Goal: Task Accomplishment & Management: Use online tool/utility

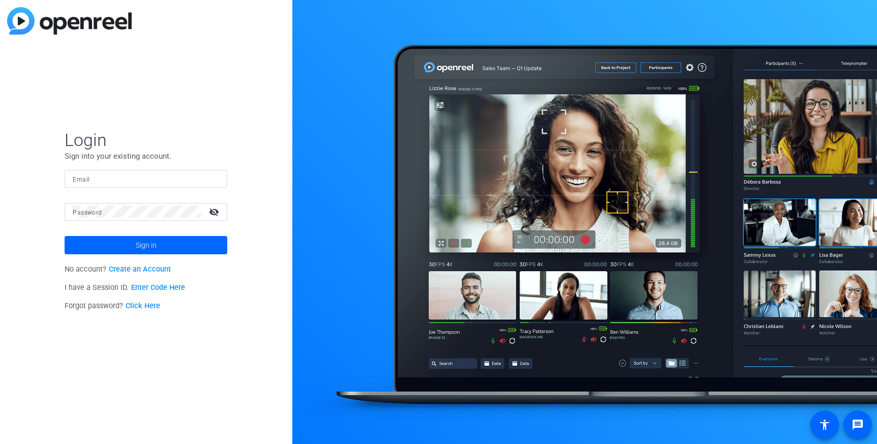
click at [161, 179] on input "Email" at bounding box center [146, 178] width 146 height 12
type input "[PERSON_NAME][EMAIL_ADDRESS][PERSON_NAME][DOMAIN_NAME]"
click at [186, 251] on span at bounding box center [146, 245] width 163 height 24
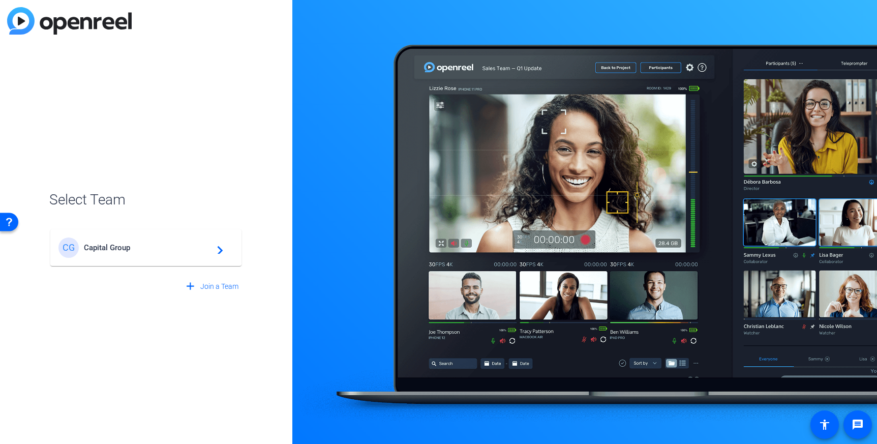
click at [174, 250] on span "Capital Group" at bounding box center [147, 247] width 127 height 9
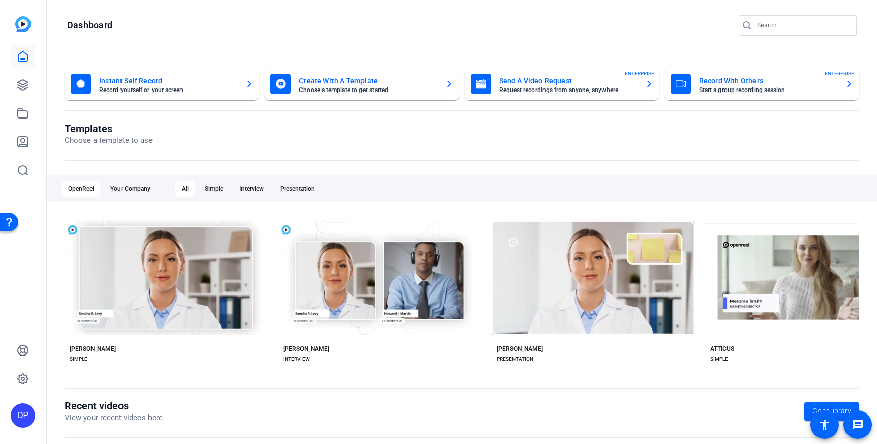
click at [218, 87] on mat-card-subtitle "Record yourself or your screen" at bounding box center [168, 90] width 138 height 6
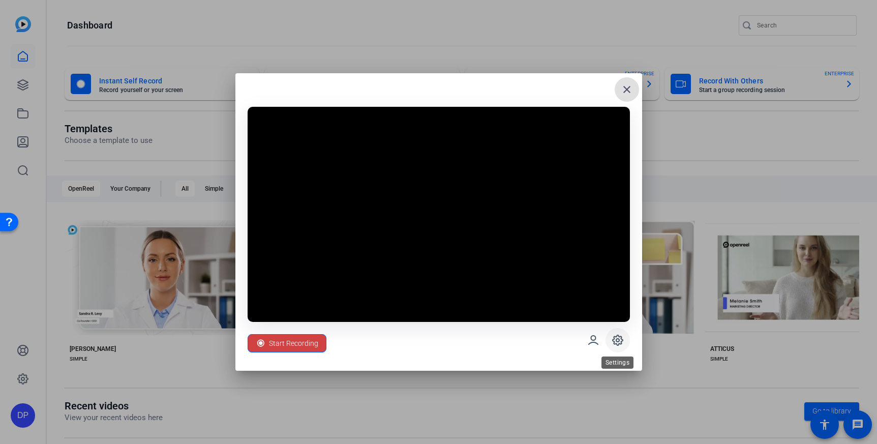
click at [619, 344] on icon at bounding box center [617, 340] width 10 height 10
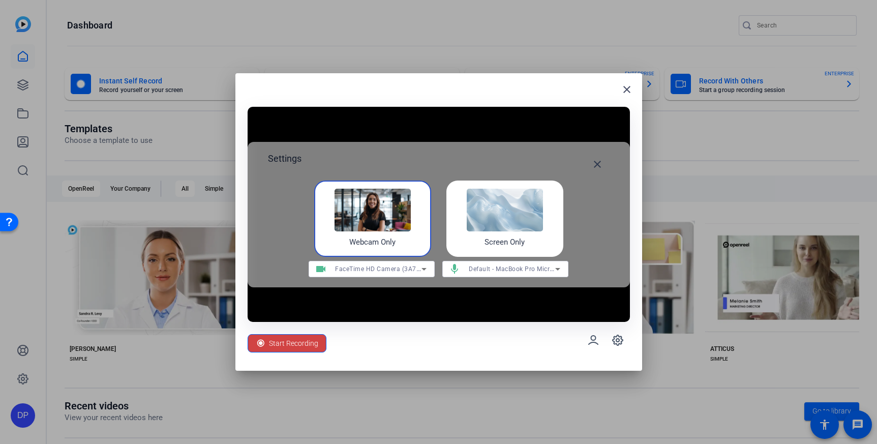
click at [427, 268] on icon at bounding box center [424, 269] width 12 height 12
click at [427, 268] on div at bounding box center [438, 222] width 877 height 444
click at [597, 162] on mat-icon "close" at bounding box center [597, 164] width 12 height 12
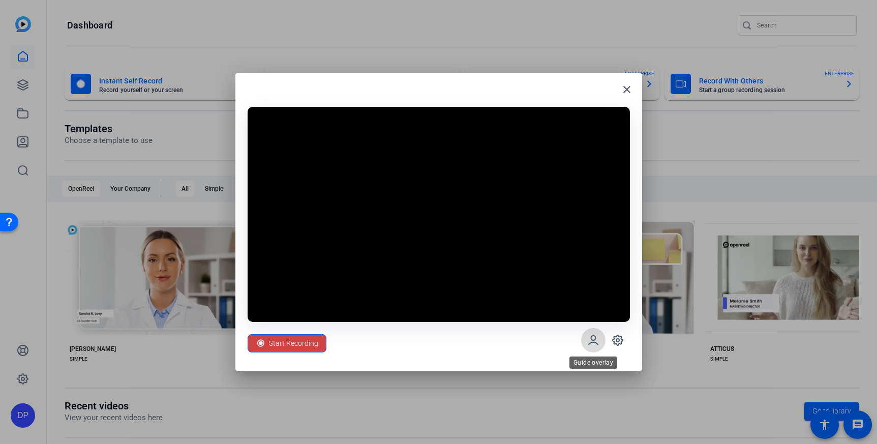
click at [598, 338] on icon at bounding box center [593, 340] width 12 height 12
click at [593, 338] on icon at bounding box center [593, 340] width 12 height 12
click at [617, 338] on icon at bounding box center [617, 339] width 3 height 3
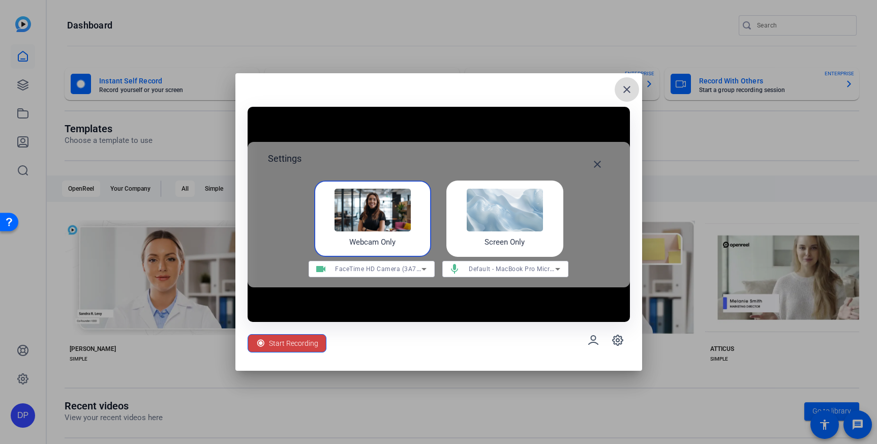
click at [623, 91] on mat-icon "close" at bounding box center [626, 89] width 12 height 12
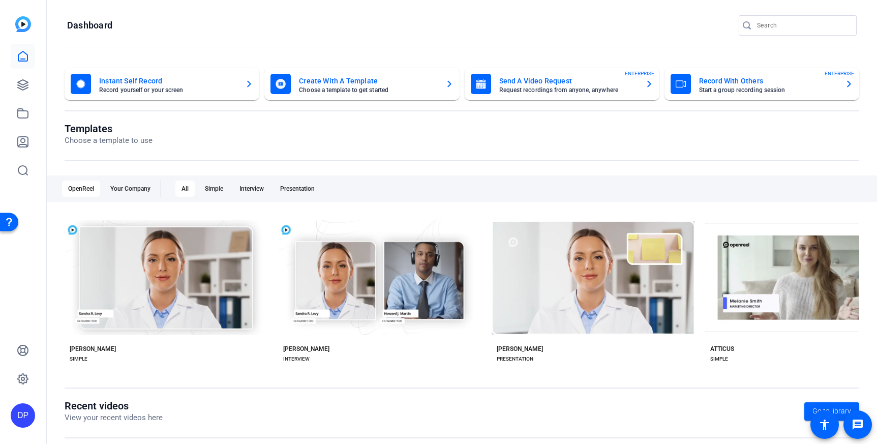
click at [560, 88] on mat-card-subtitle "Request recordings from anyone, anywhere" at bounding box center [568, 90] width 138 height 6
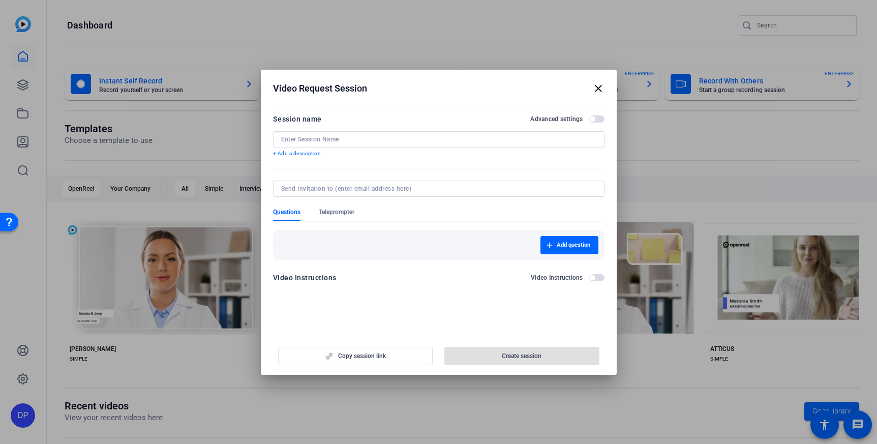
click at [372, 137] on input at bounding box center [438, 139] width 315 height 8
type input "O"
type input "Practice Management APM Presentations"
click at [598, 119] on span "button" at bounding box center [596, 118] width 15 height 7
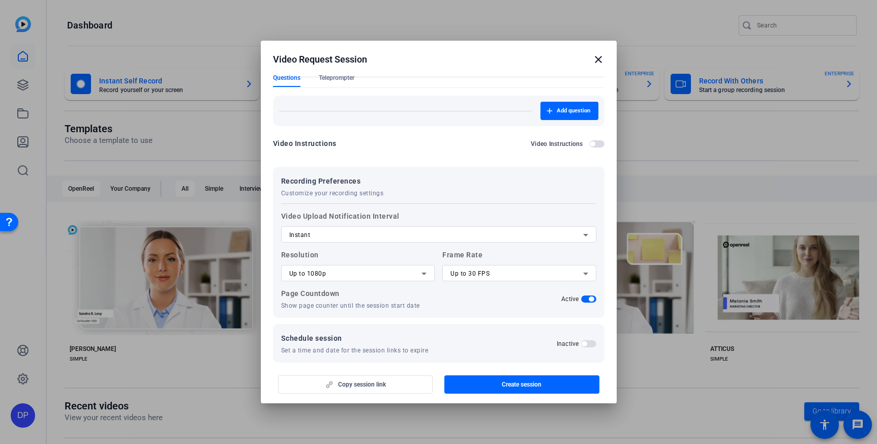
scroll to position [116, 0]
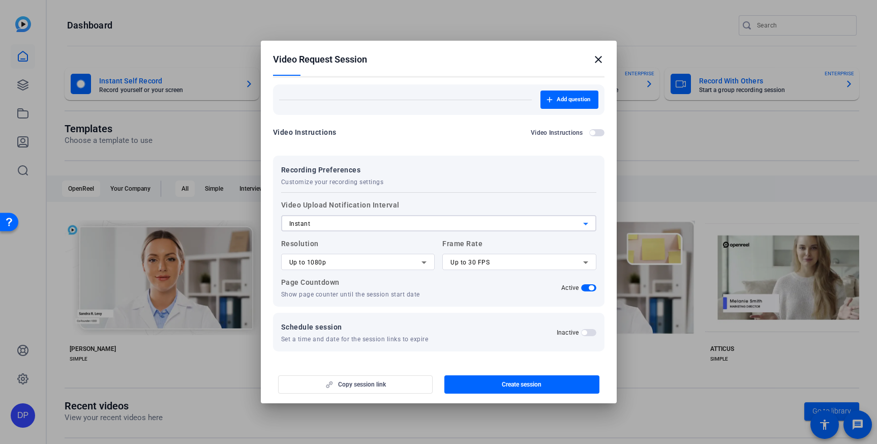
click at [525, 222] on div "Instant" at bounding box center [436, 223] width 294 height 12
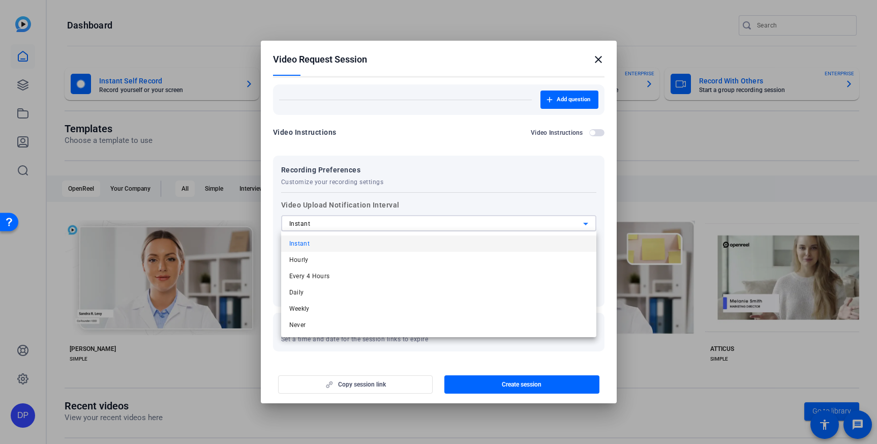
click at [519, 192] on div at bounding box center [438, 222] width 877 height 444
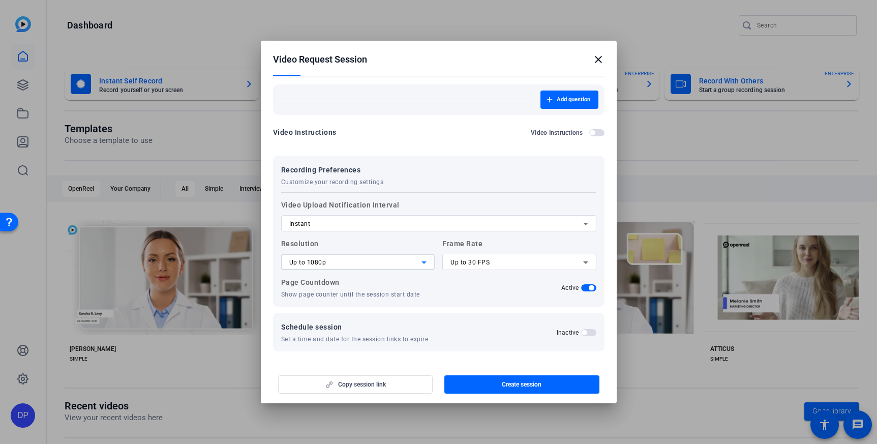
click at [418, 264] on icon at bounding box center [424, 262] width 12 height 12
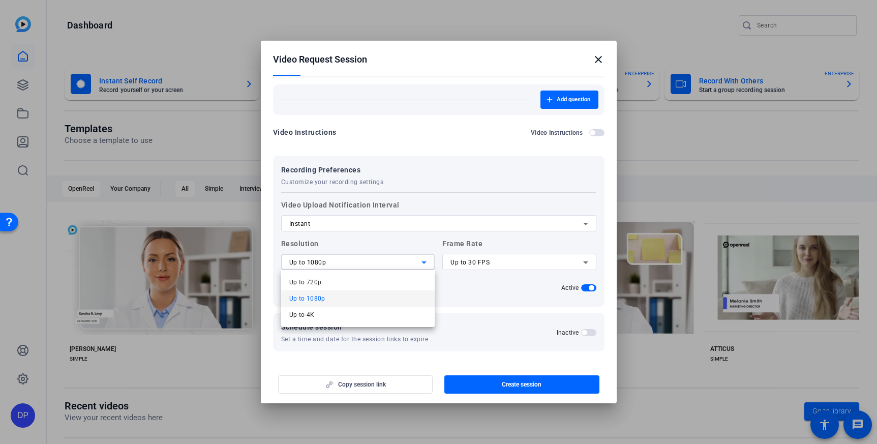
click at [419, 226] on div at bounding box center [438, 222] width 877 height 444
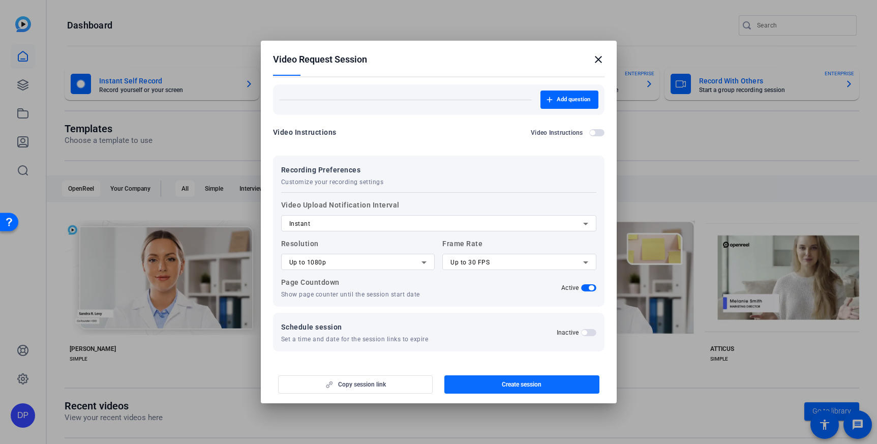
click at [522, 383] on span "Create session" at bounding box center [522, 384] width 40 height 8
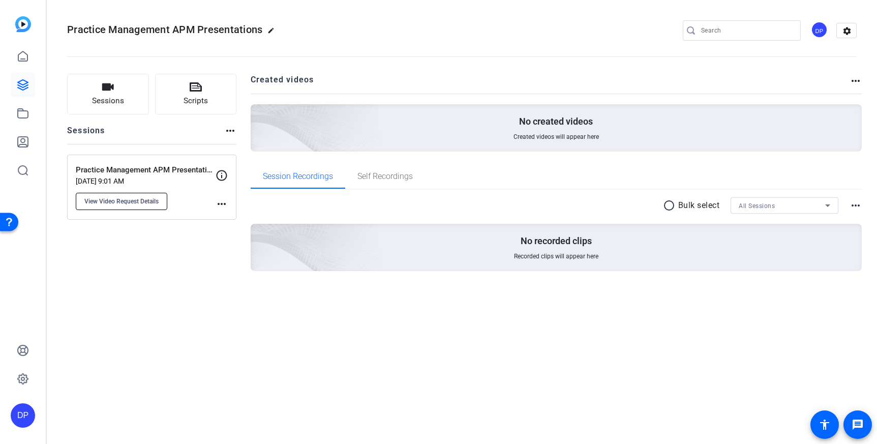
click at [147, 201] on span "View Video Request Details" at bounding box center [121, 201] width 74 height 8
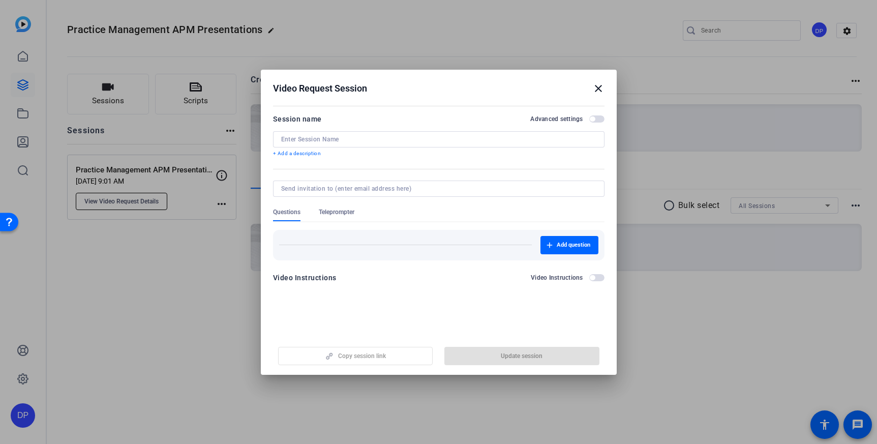
type input "Practice Management APM Presentations"
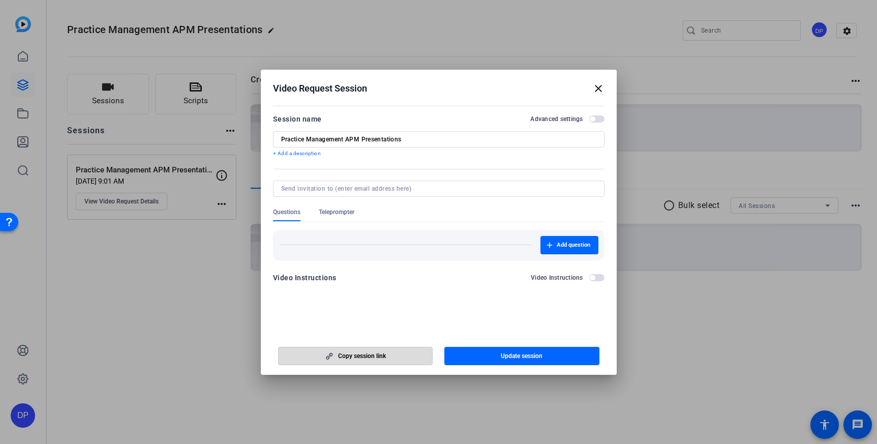
click at [376, 360] on span "button" at bounding box center [355, 356] width 154 height 24
click at [599, 86] on mat-icon "close" at bounding box center [598, 88] width 12 height 12
